Goal: Check status: Check status

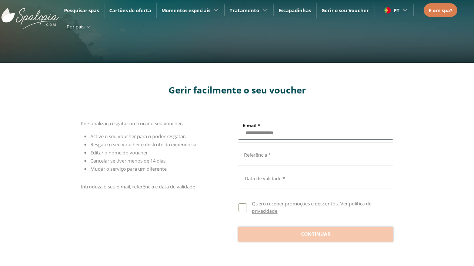
type input "**********"
click at [314, 154] on input "E-mail *" at bounding box center [314, 154] width 153 height 13
type input "**********"
click at [315, 177] on div at bounding box center [315, 177] width 155 height 18
click at [297, 63] on button "Sept" at bounding box center [297, 69] width 36 height 13
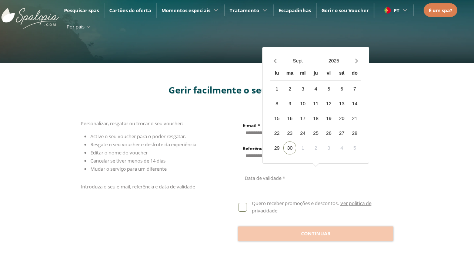
click at [280, 112] on div "[DATE]" at bounding box center [279, 104] width 33 height 16
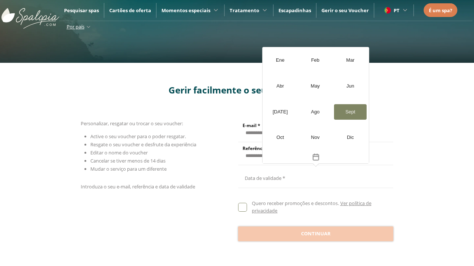
click at [333, 61] on button "2025" at bounding box center [334, 60] width 36 height 13
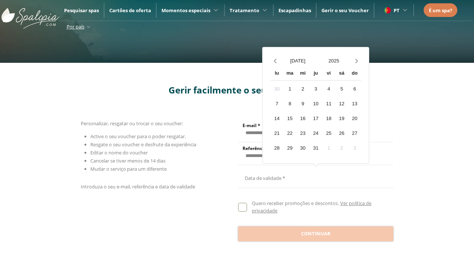
click at [279, 105] on div "2026" at bounding box center [279, 113] width 33 height 16
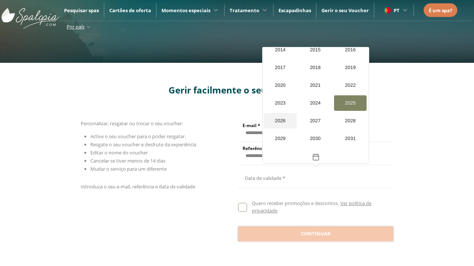
scroll to position [703, 0]
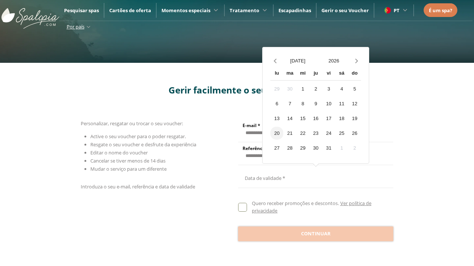
click at [276, 133] on div "20" at bounding box center [276, 133] width 13 height 13
click at [315, 233] on span "Continuar" at bounding box center [316, 234] width 30 height 7
